Goal: Information Seeking & Learning: Learn about a topic

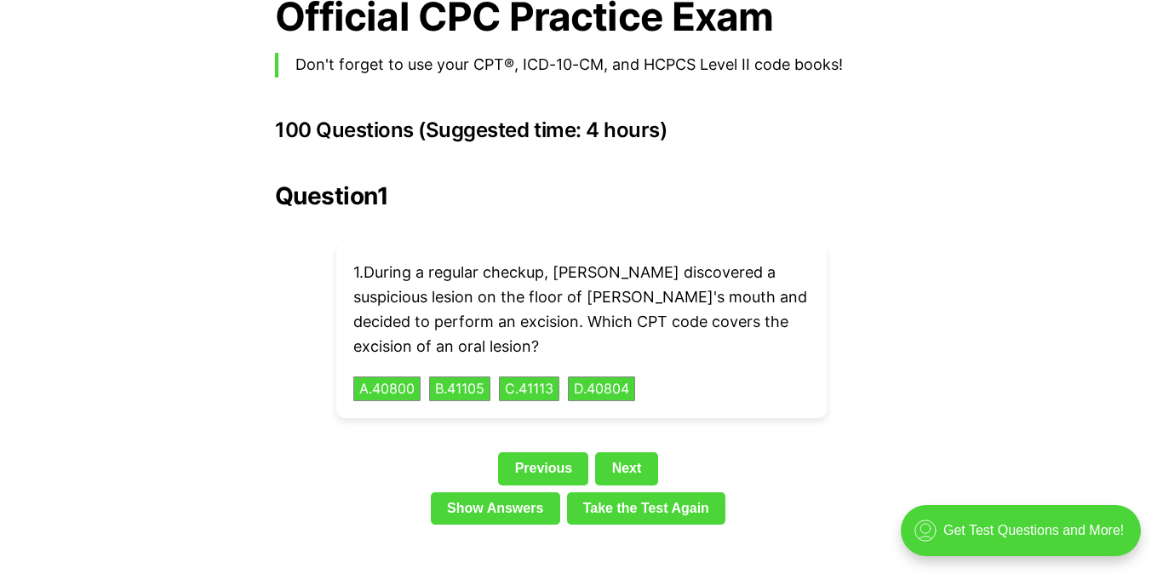
scroll to position [3749, 0]
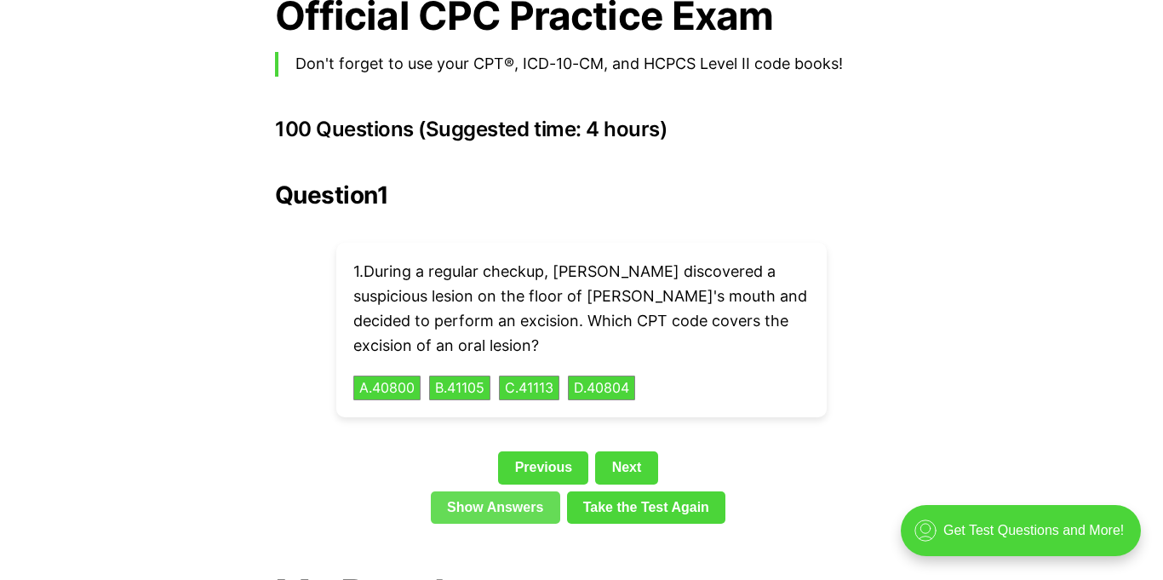
click at [535, 491] on link "Show Answers" at bounding box center [495, 507] width 129 height 32
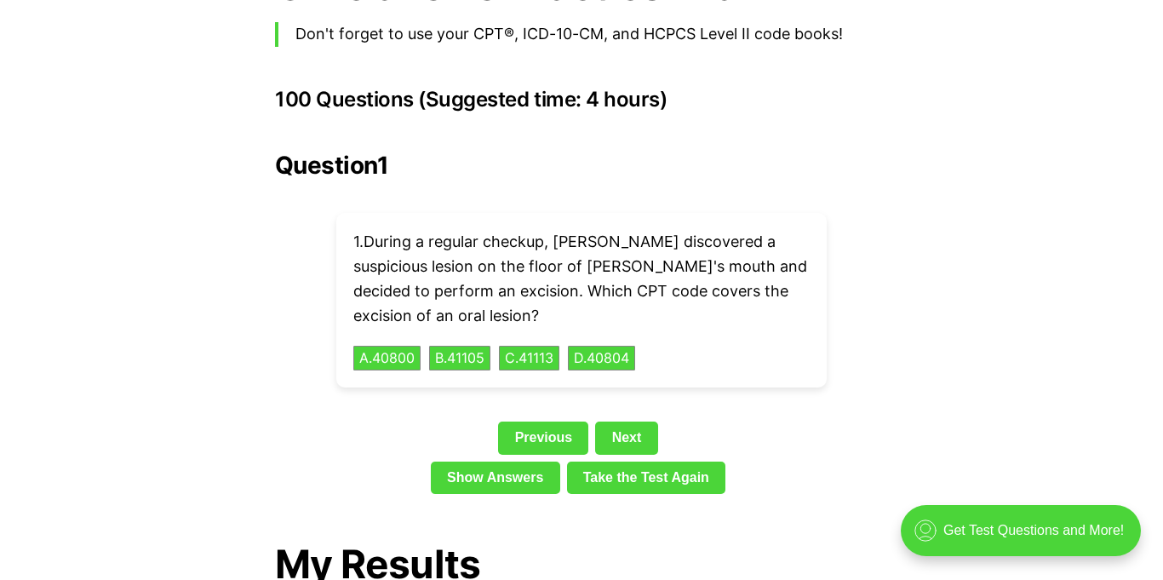
scroll to position [3766, 0]
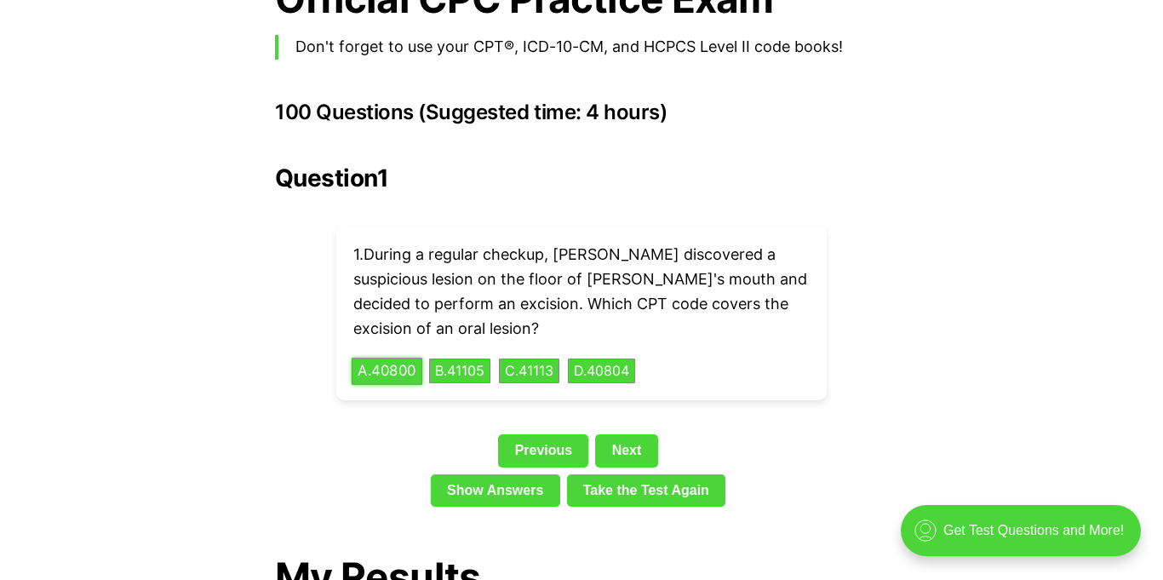
click at [403, 358] on button "A . 40800" at bounding box center [387, 371] width 71 height 26
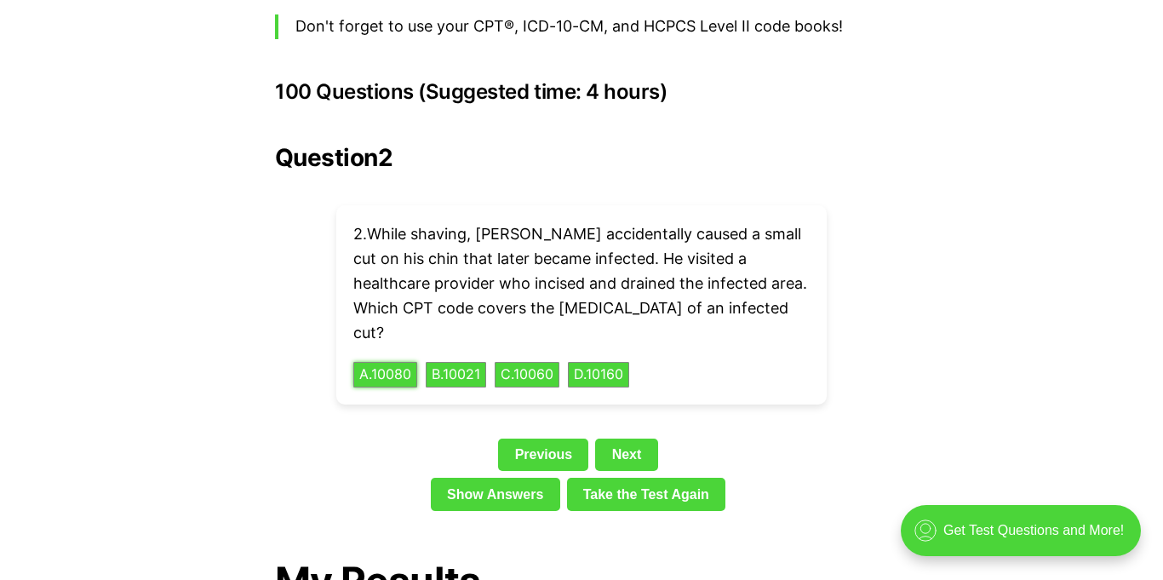
scroll to position [3796, 0]
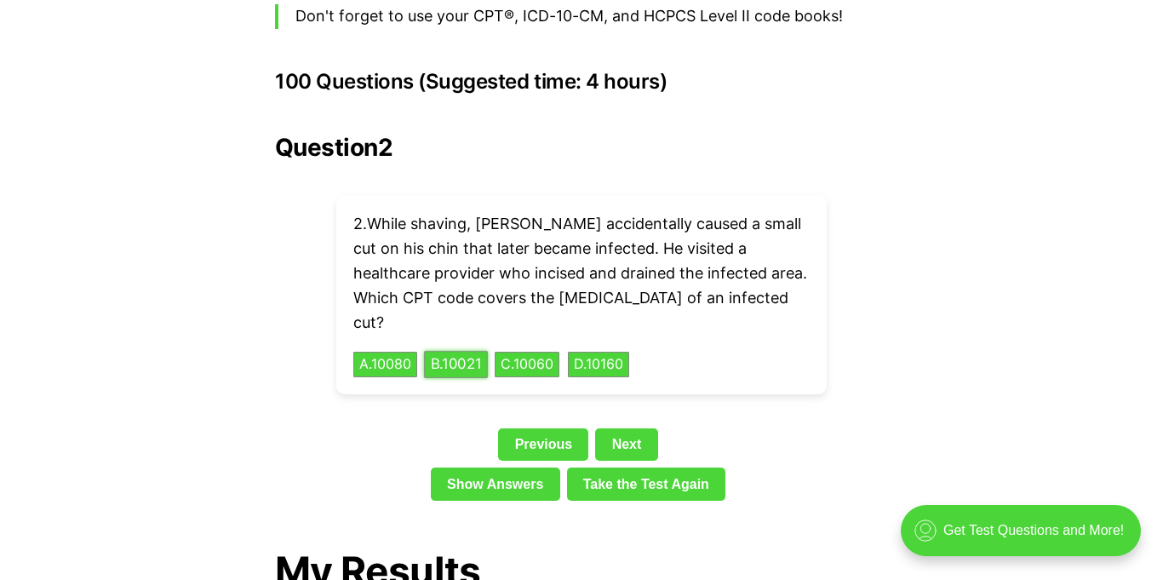
click at [463, 352] on button "B . 10021" at bounding box center [456, 365] width 64 height 26
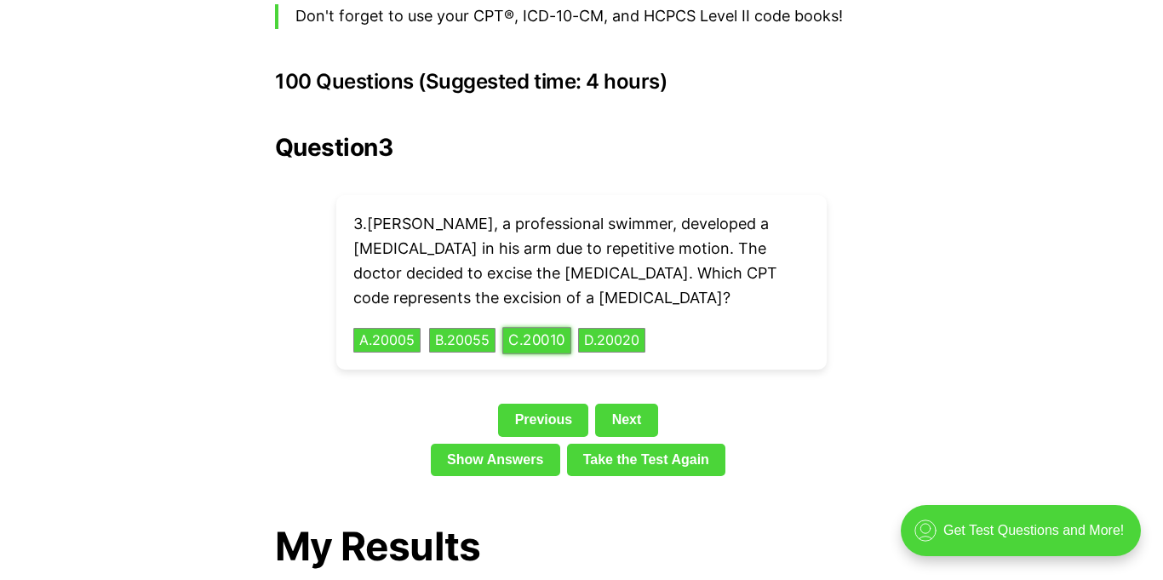
click at [553, 327] on button "C . 20010" at bounding box center [536, 340] width 69 height 26
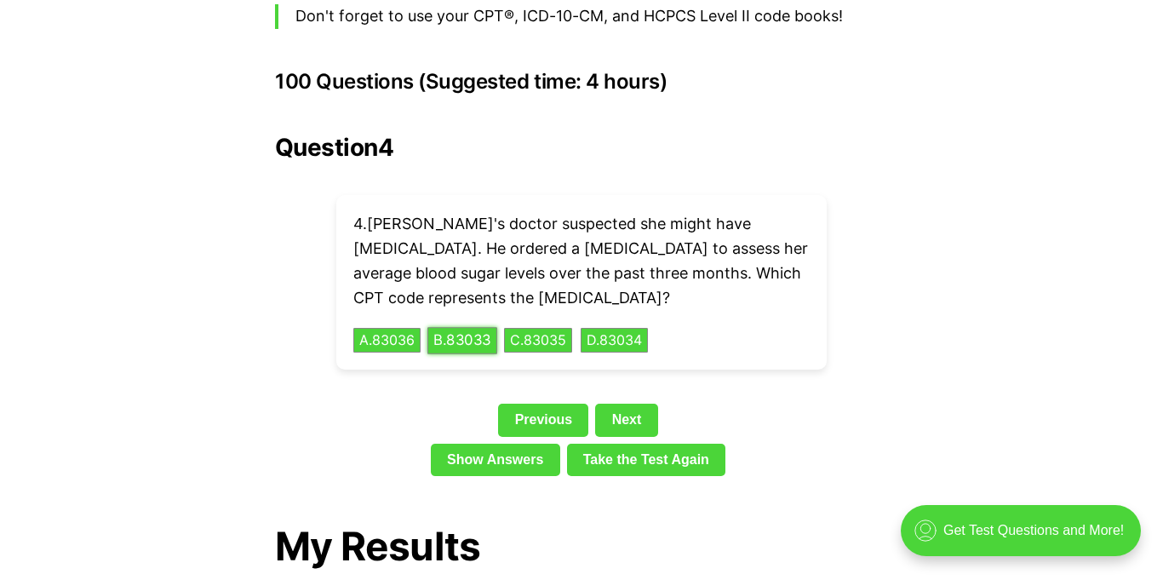
click at [477, 327] on button "B . 83033" at bounding box center [462, 340] width 70 height 26
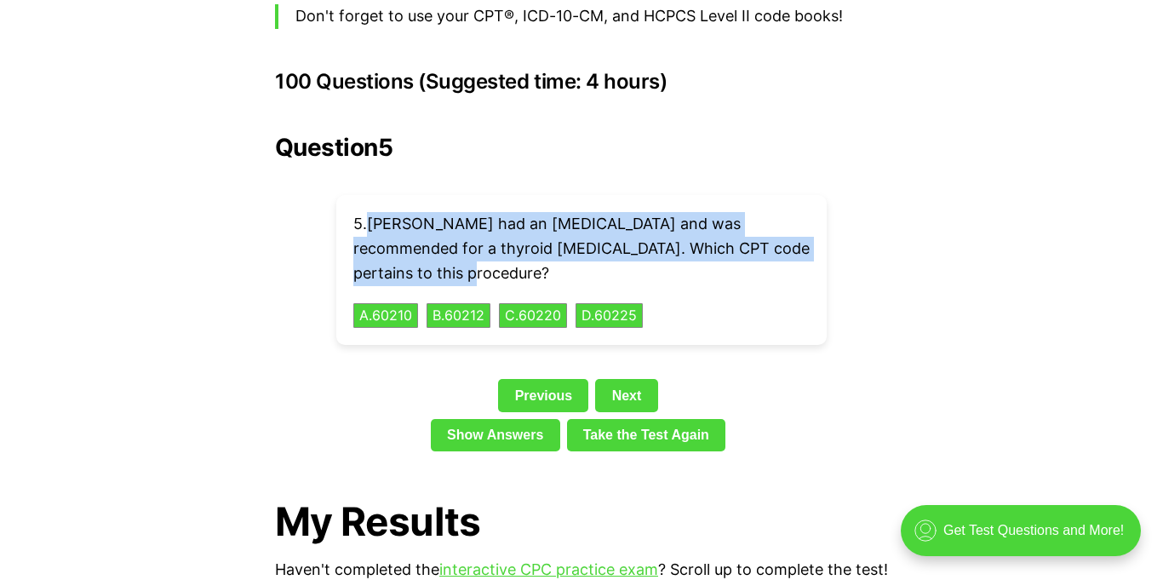
drag, startPoint x: 370, startPoint y: 188, endPoint x: 451, endPoint y: 238, distance: 95.2
click at [451, 238] on p "5 . [PERSON_NAME] had an [MEDICAL_DATA] and was recommended for a thyroid [MEDI…" at bounding box center [581, 248] width 456 height 73
copy p "[PERSON_NAME] had an [MEDICAL_DATA] and was recommended for a thyroid [MEDICAL_…"
click at [548, 302] on button "C . 60220" at bounding box center [533, 315] width 72 height 26
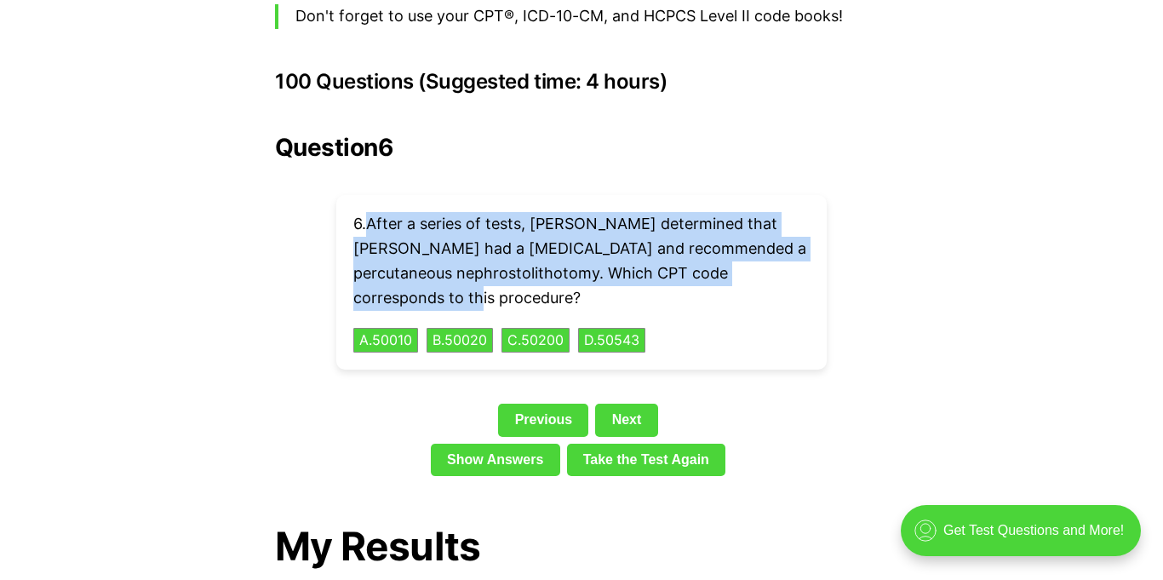
drag, startPoint x: 373, startPoint y: 197, endPoint x: 435, endPoint y: 272, distance: 97.4
click at [435, 272] on p "6 . After a series of tests, [PERSON_NAME] determined that [PERSON_NAME] had a …" at bounding box center [581, 261] width 456 height 98
copy p "After a series of tests, [PERSON_NAME] determined that [PERSON_NAME] had a [MED…"
click at [400, 327] on button "A . 50010" at bounding box center [386, 340] width 68 height 26
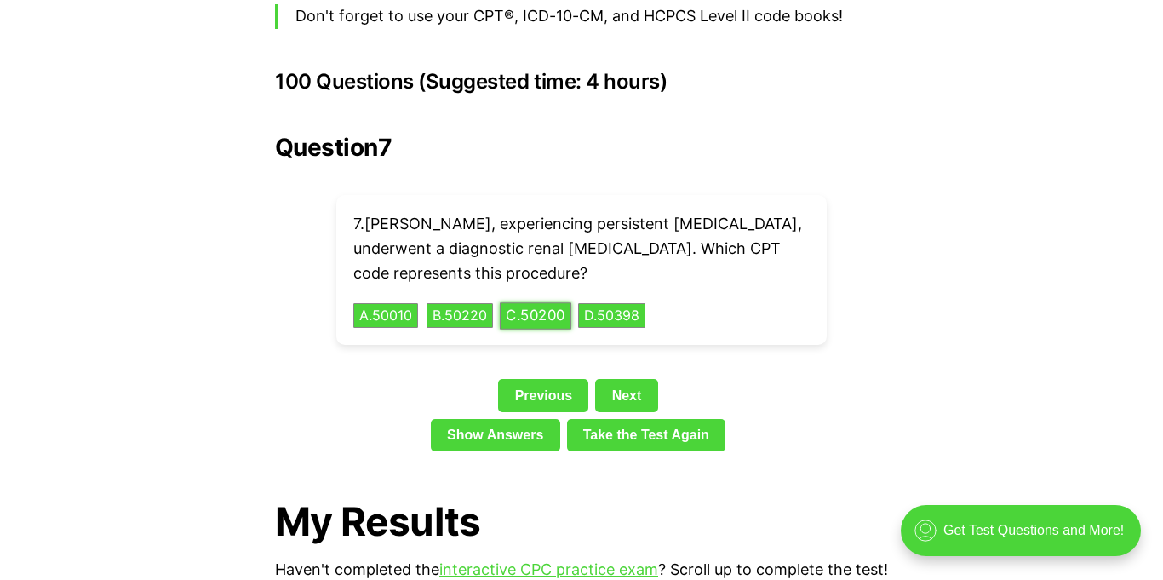
click at [537, 302] on button "C . 50200" at bounding box center [536, 315] width 72 height 26
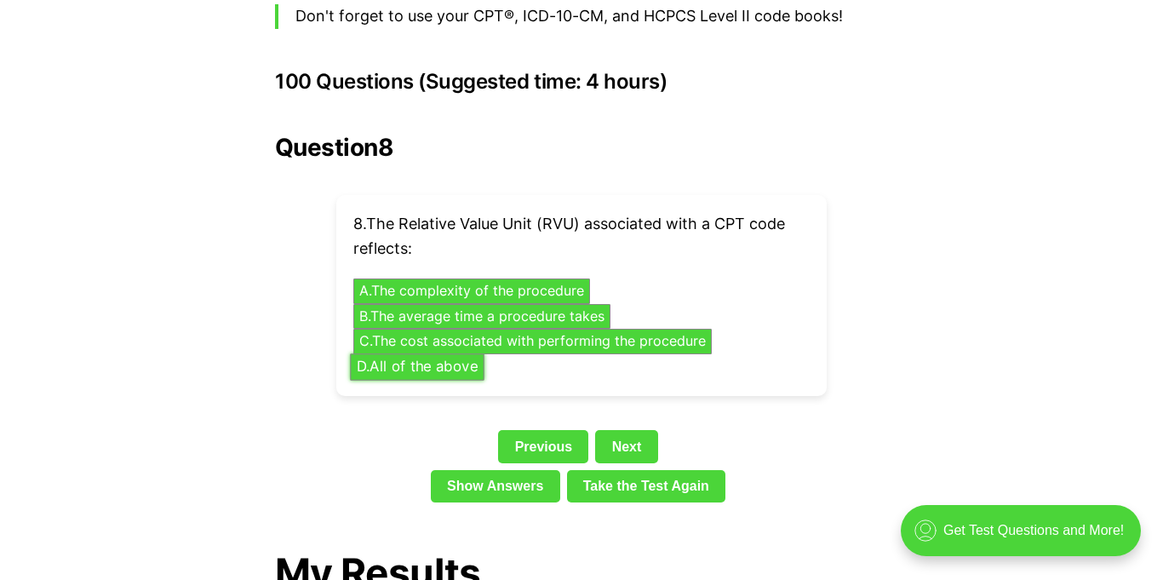
click at [468, 353] on button "D . All of the above" at bounding box center [417, 366] width 135 height 26
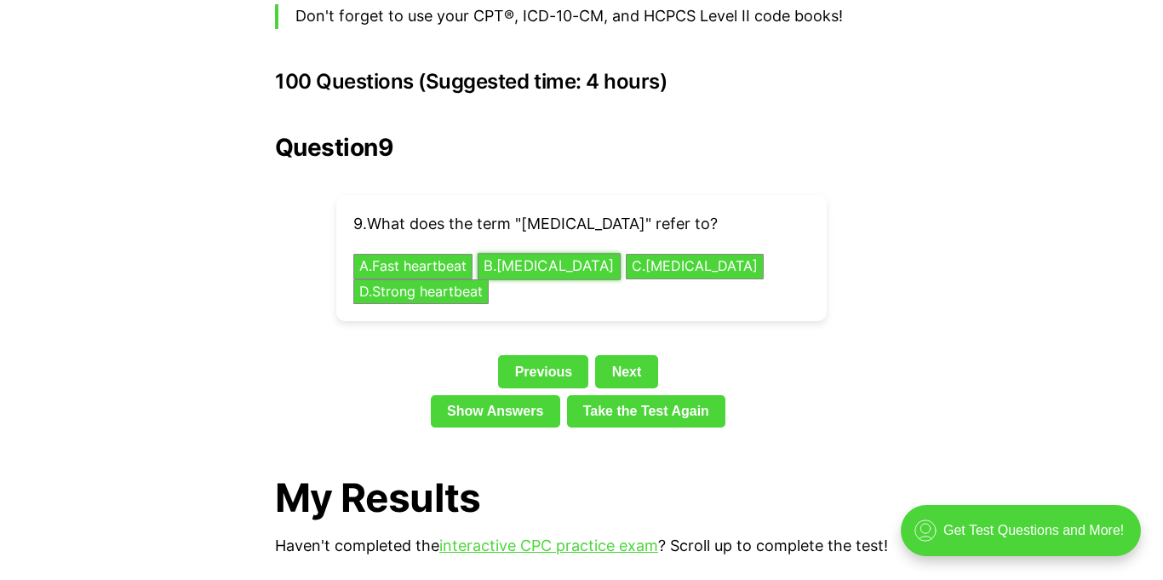
click at [547, 254] on button "B . [MEDICAL_DATA]" at bounding box center [549, 267] width 143 height 26
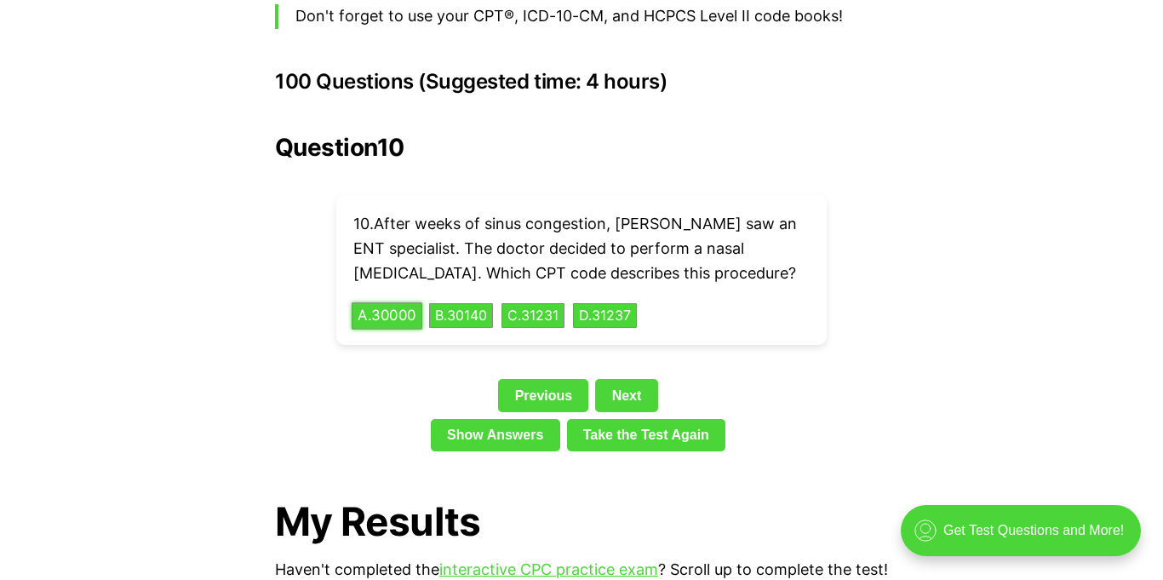
click at [410, 302] on button "A . 30000" at bounding box center [387, 315] width 71 height 26
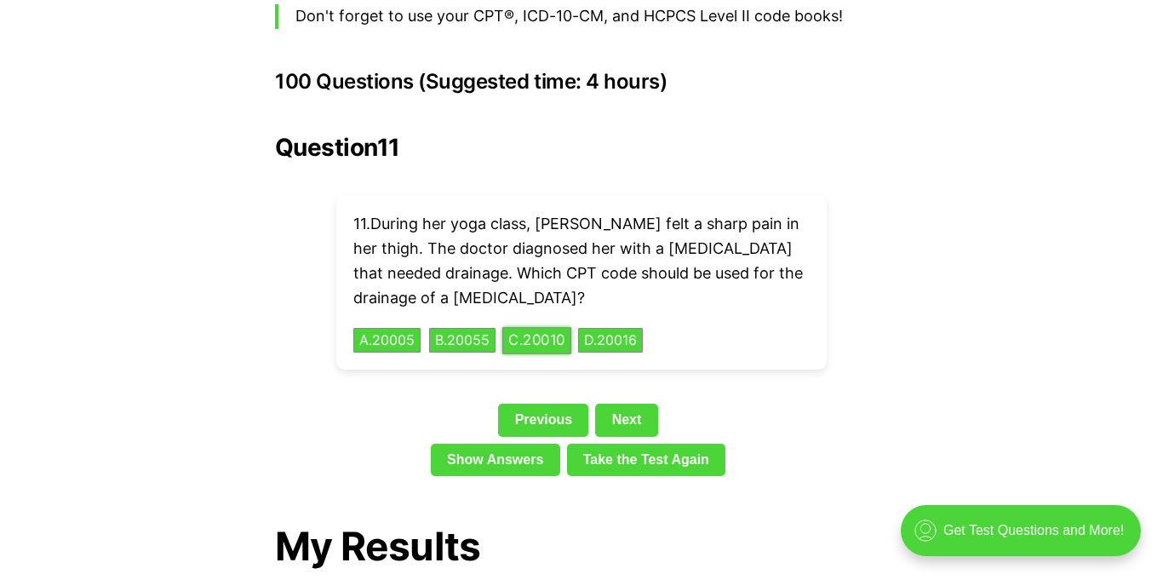
click at [563, 327] on button "C . 20010" at bounding box center [536, 340] width 69 height 26
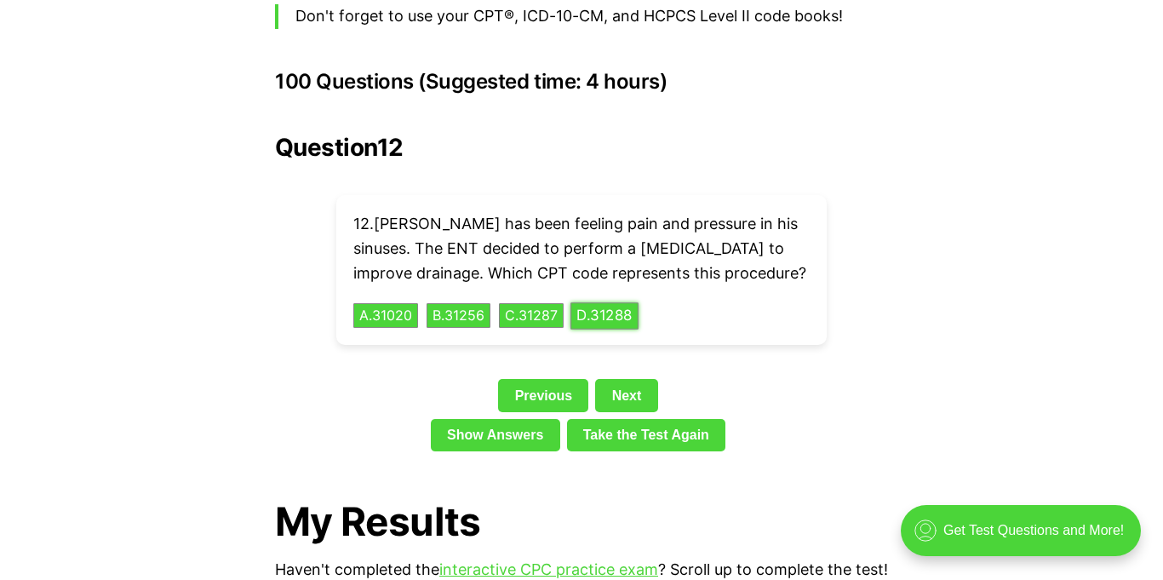
click at [604, 302] on button "D . 31288" at bounding box center [605, 315] width 68 height 26
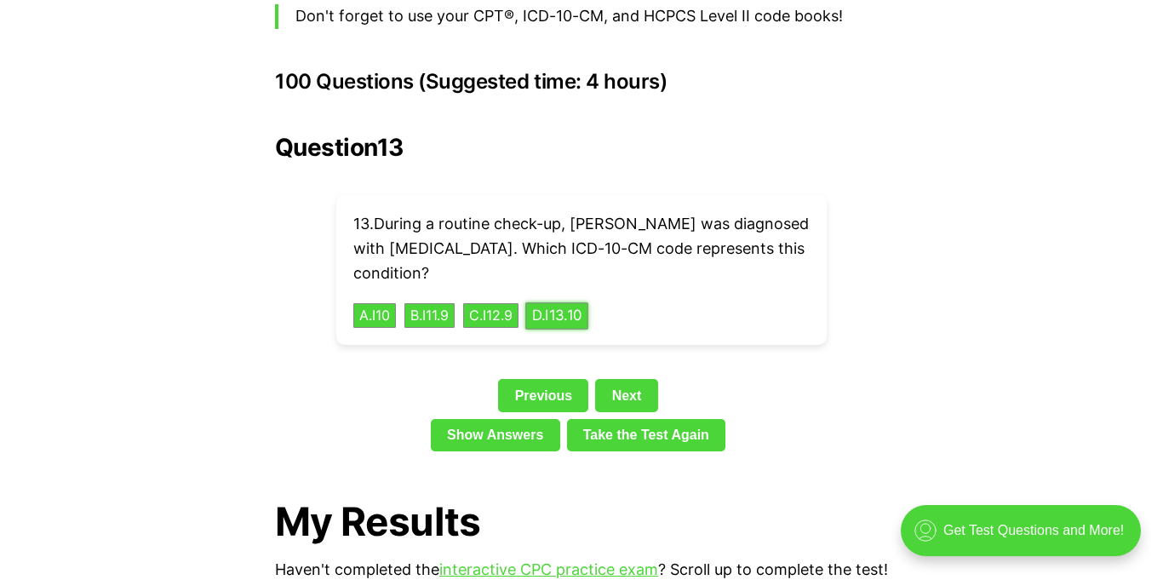
click at [588, 302] on button "D . I13.10" at bounding box center [556, 315] width 63 height 26
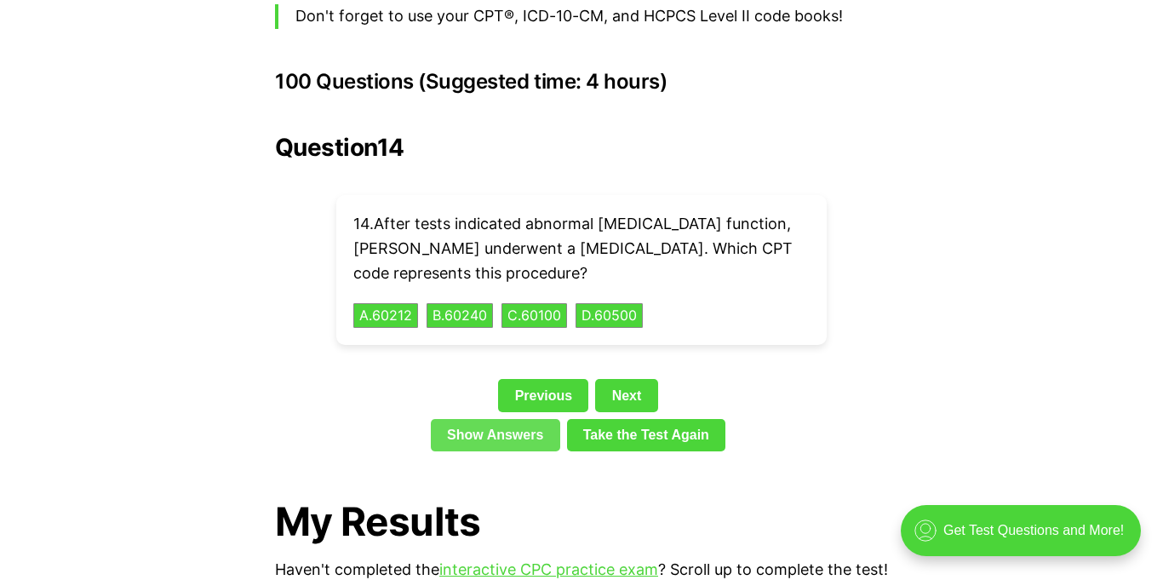
click at [509, 419] on link "Show Answers" at bounding box center [495, 435] width 129 height 32
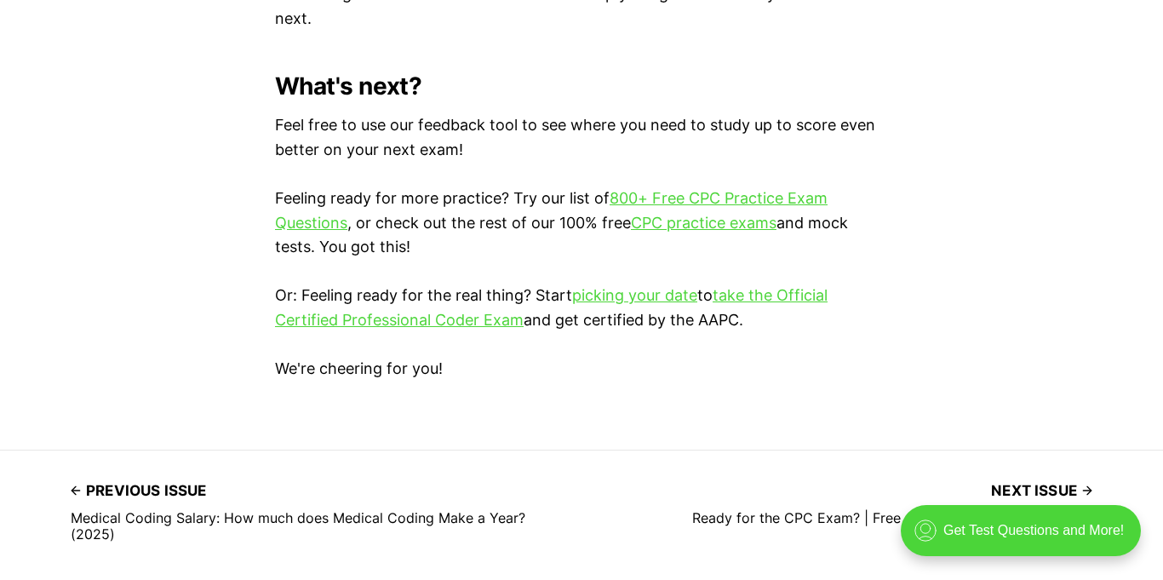
scroll to position [10946, 0]
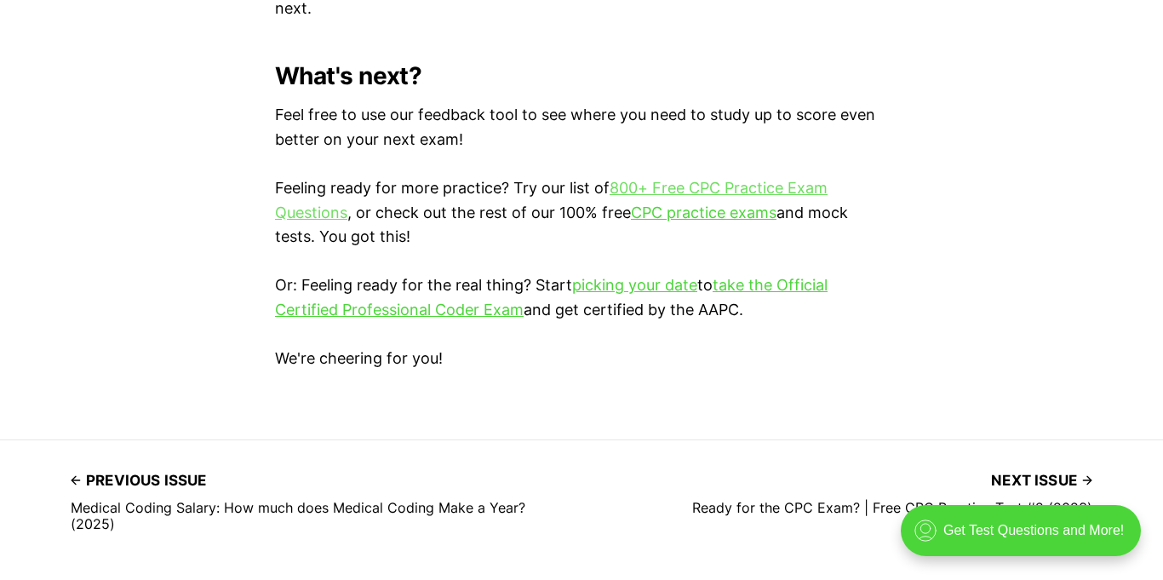
click at [669, 186] on link "800+ Free CPC Practice Exam Questions" at bounding box center [551, 200] width 553 height 43
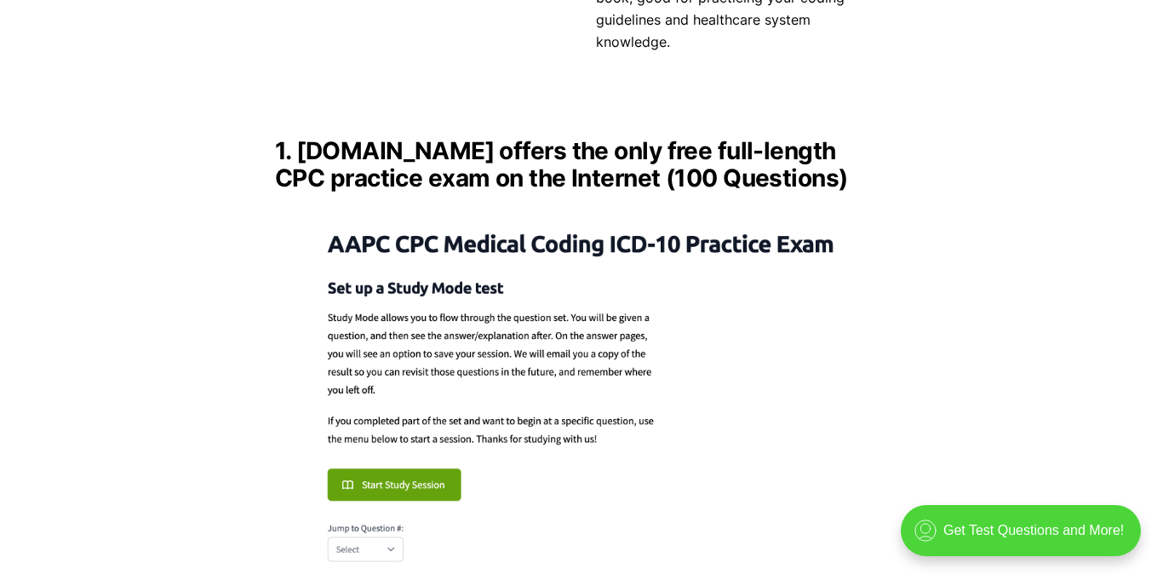
scroll to position [2310, 0]
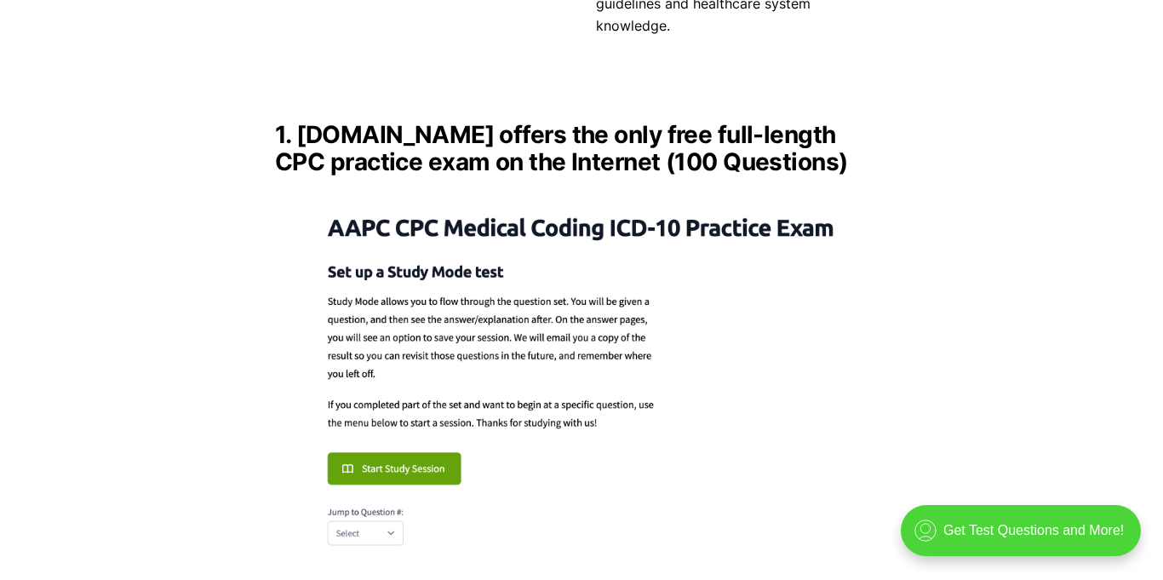
click at [390, 445] on img at bounding box center [581, 377] width 613 height 374
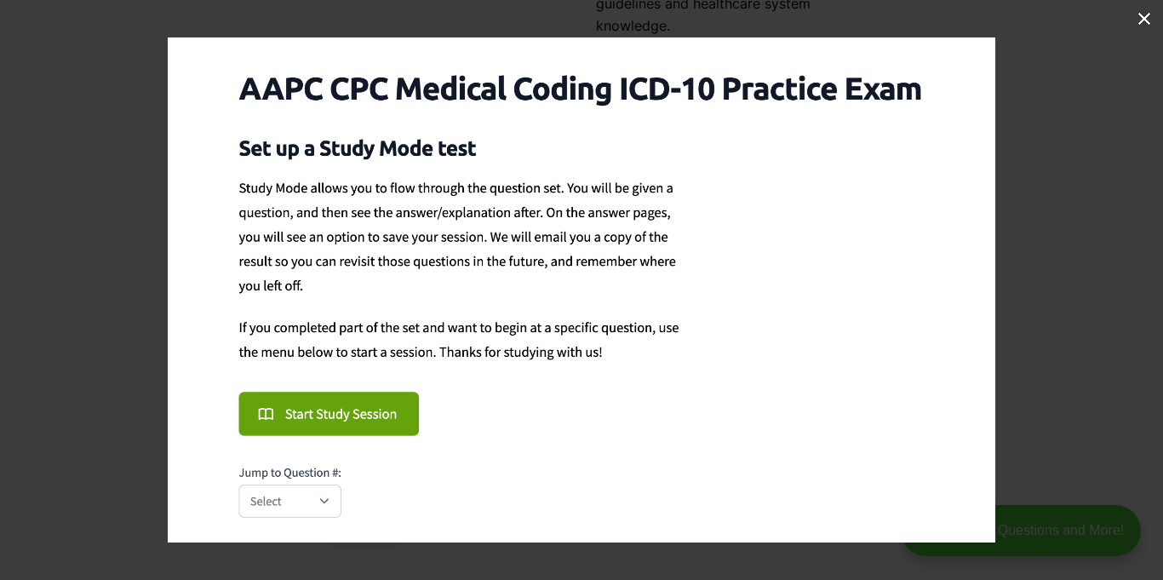
click at [323, 504] on img at bounding box center [582, 289] width 828 height 505
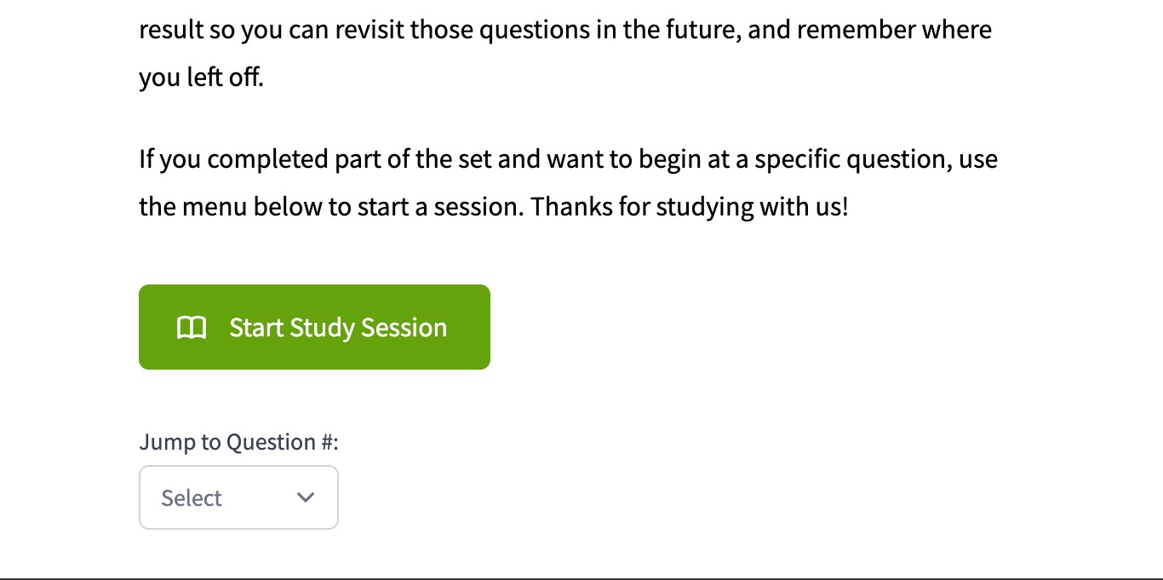
click at [297, 496] on img at bounding box center [808, 85] width 1616 height 986
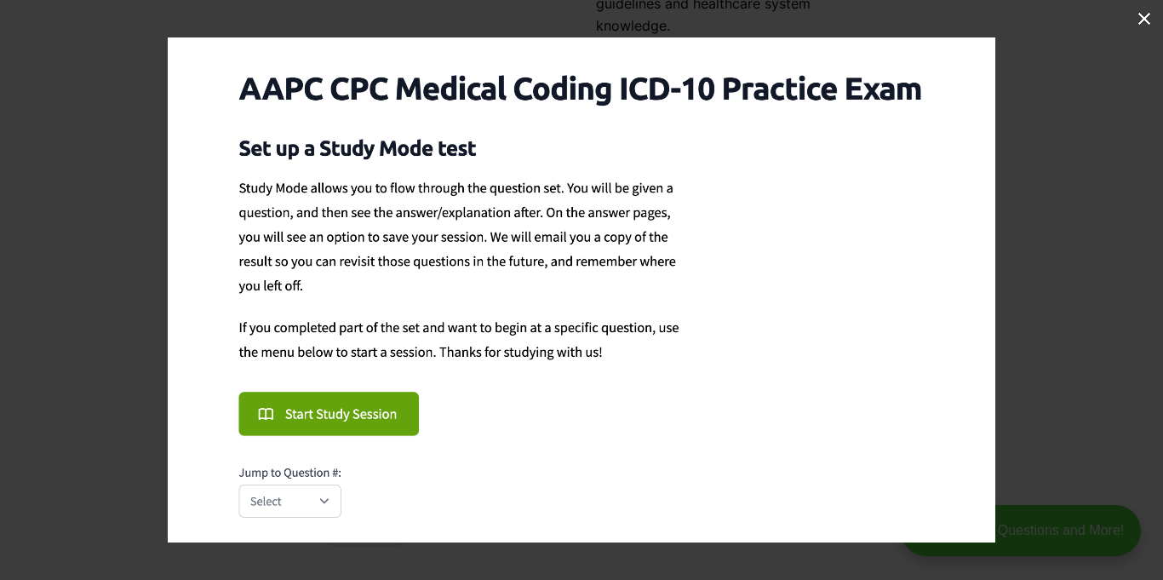
click at [368, 422] on img at bounding box center [582, 289] width 828 height 505
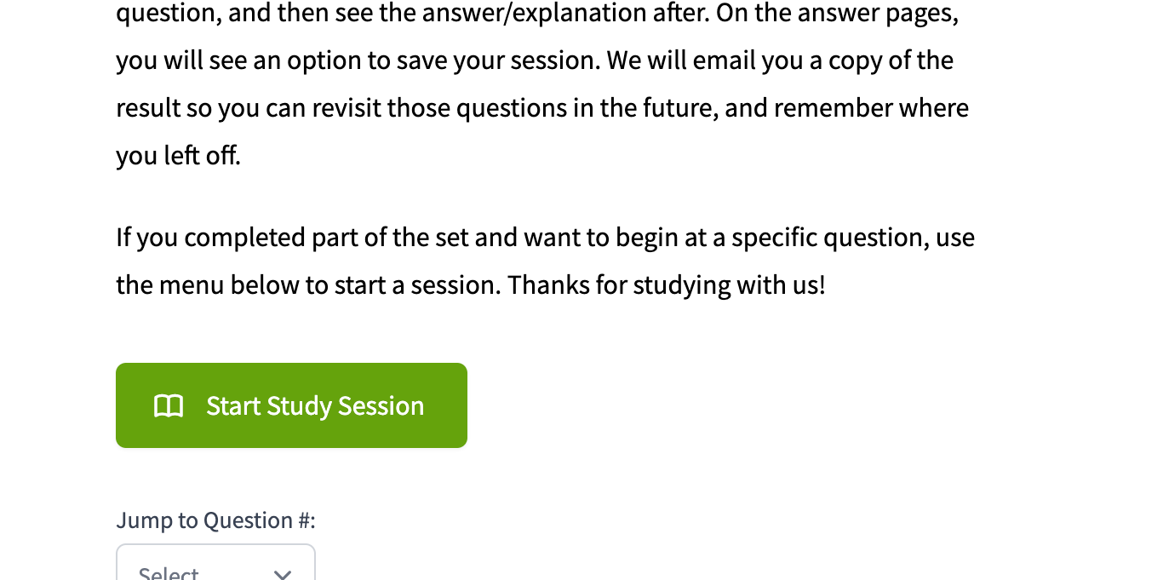
click at [341, 425] on img at bounding box center [785, 163] width 1616 height 986
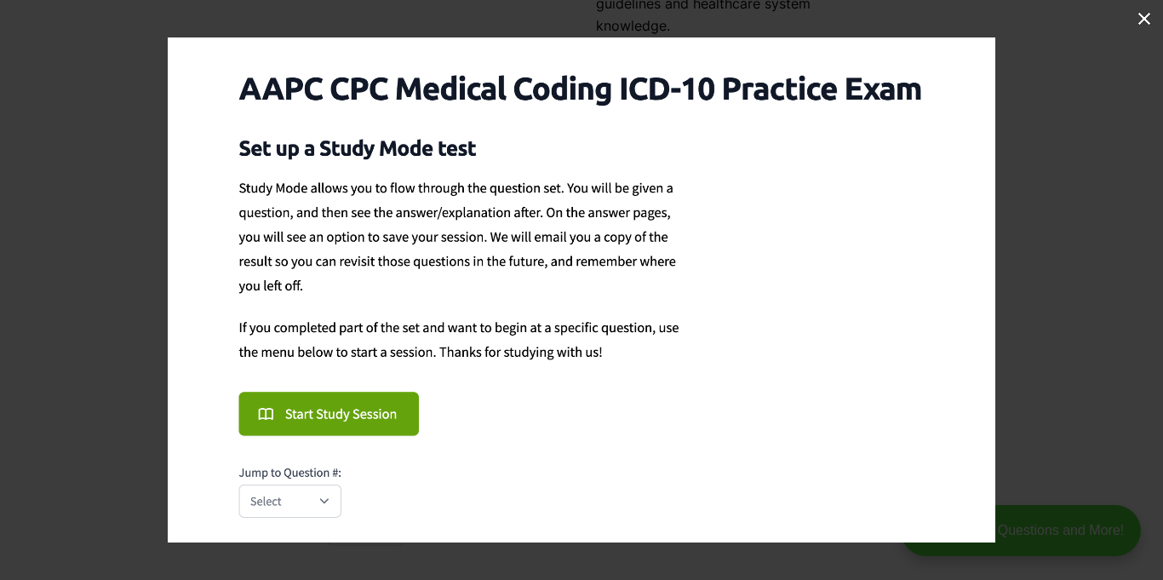
click at [525, 237] on img at bounding box center [582, 289] width 828 height 505
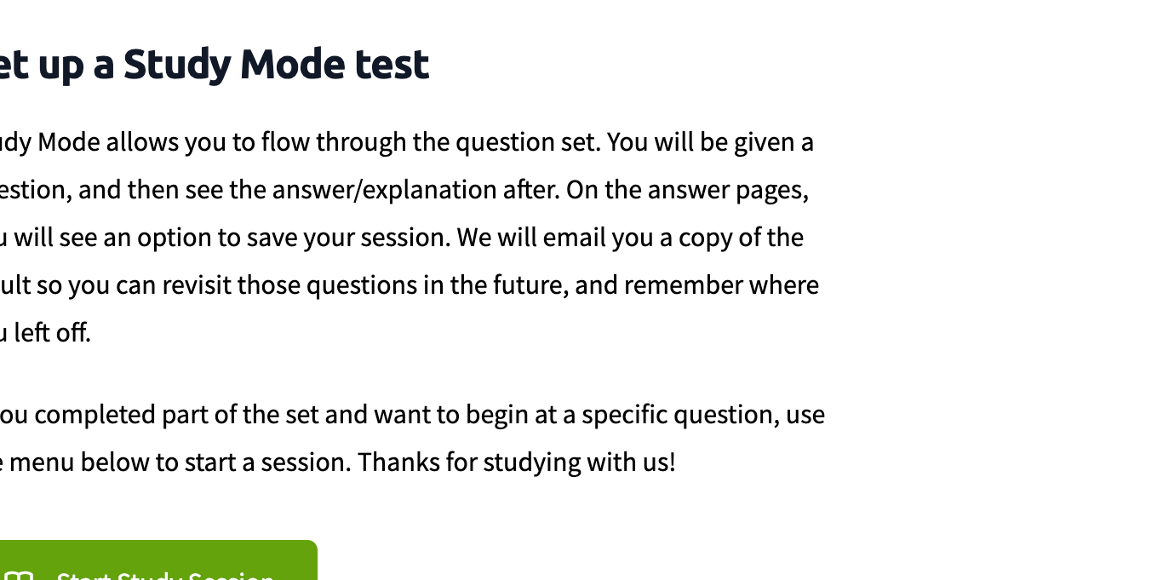
click at [334, 314] on img at bounding box center [635, 341] width 1616 height 986
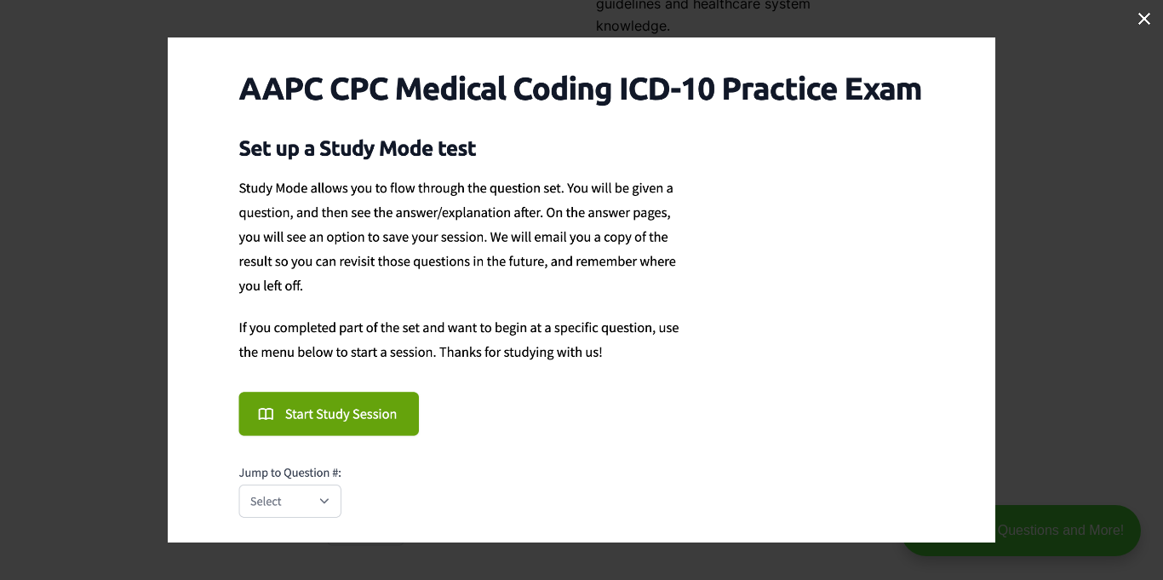
click at [1140, 19] on button at bounding box center [1144, 18] width 37 height 37
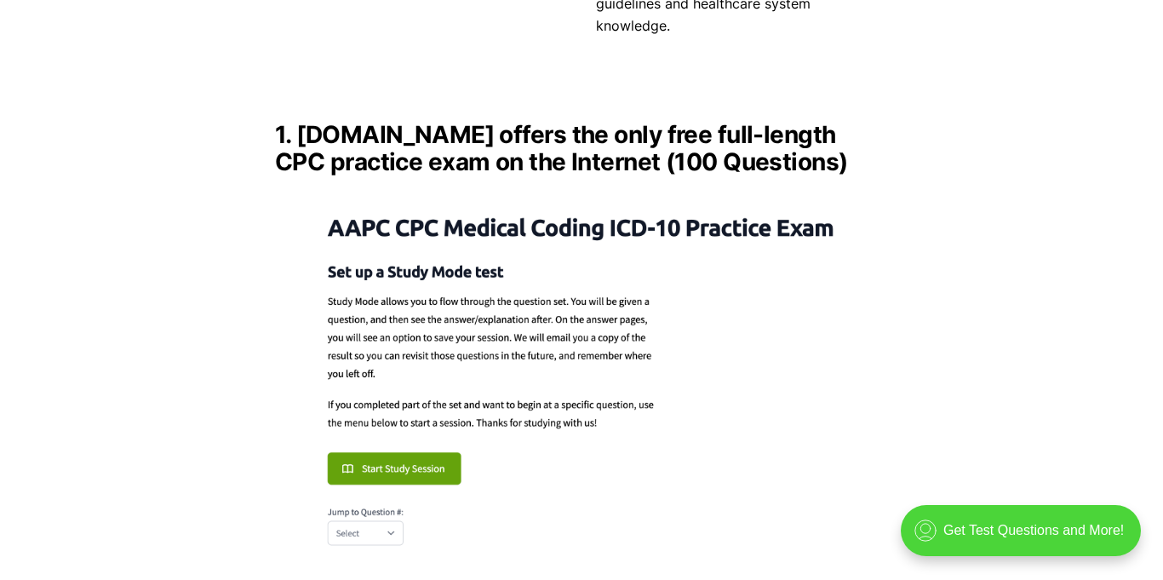
click at [396, 441] on img at bounding box center [581, 377] width 613 height 374
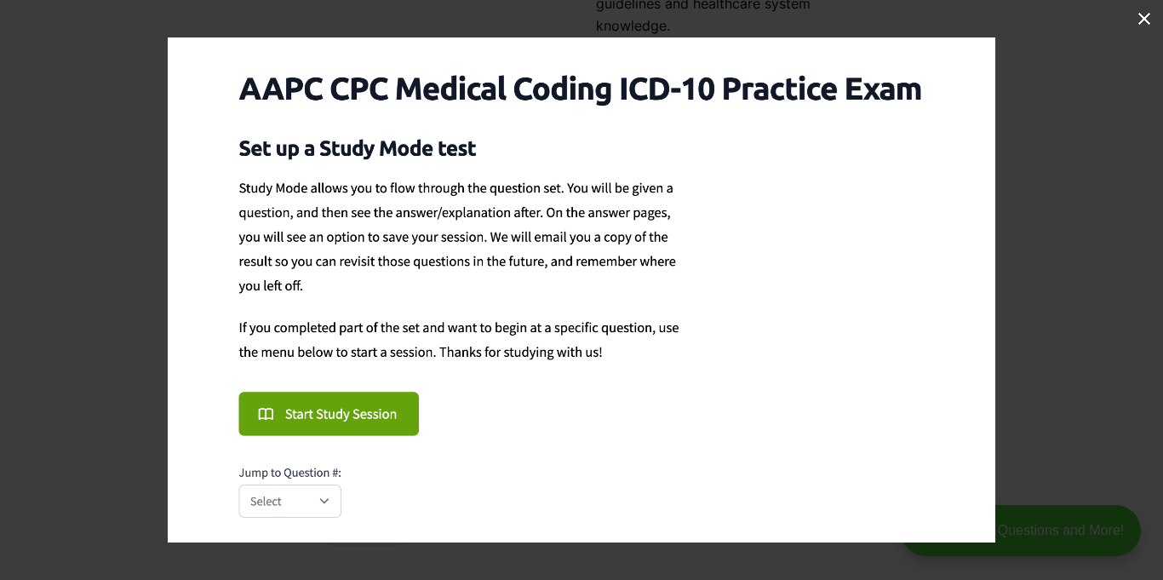
click at [1148, 21] on button at bounding box center [1144, 18] width 37 height 37
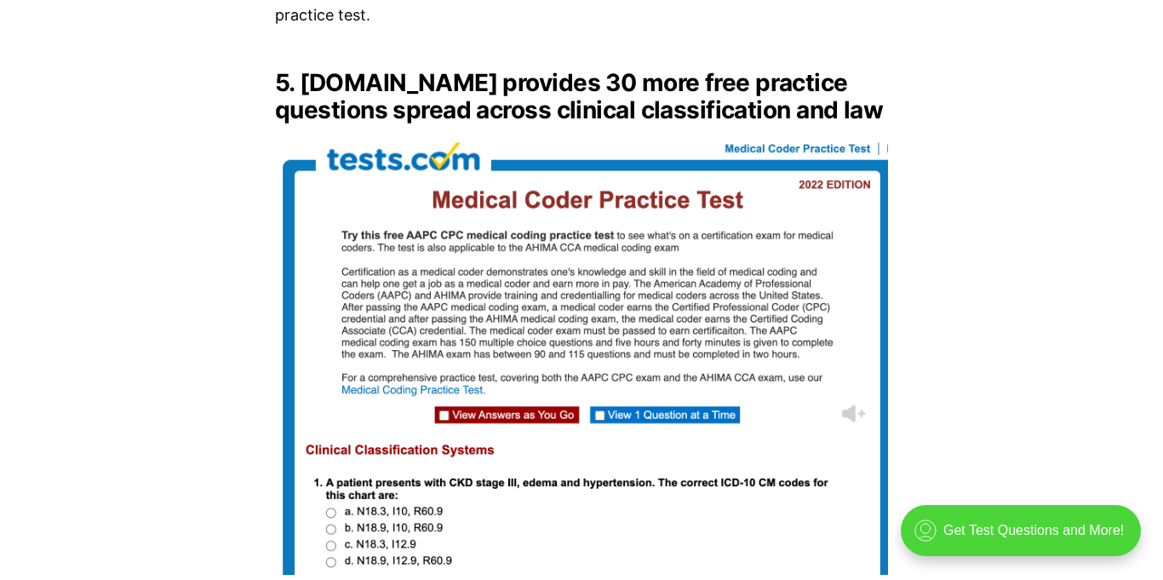
scroll to position [5559, 0]
